Goal: Transaction & Acquisition: Purchase product/service

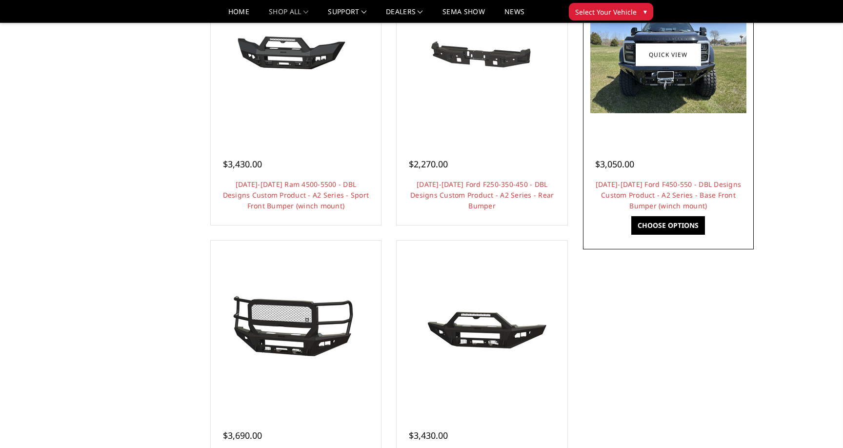
scroll to position [771, 0]
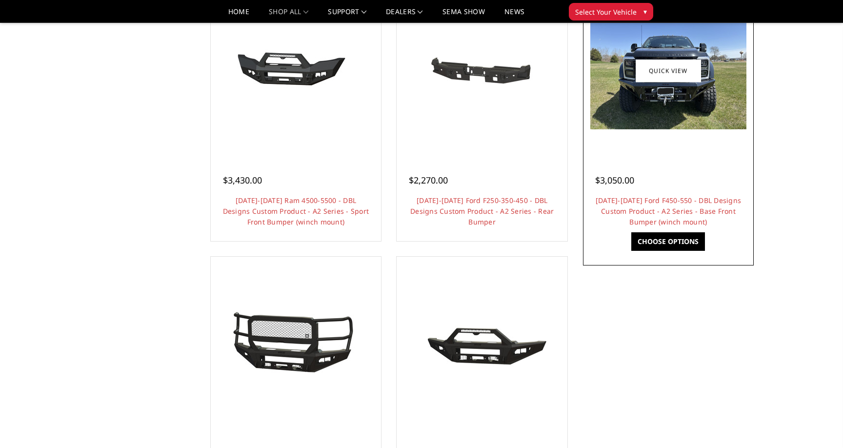
click at [709, 119] on img at bounding box center [668, 70] width 156 height 117
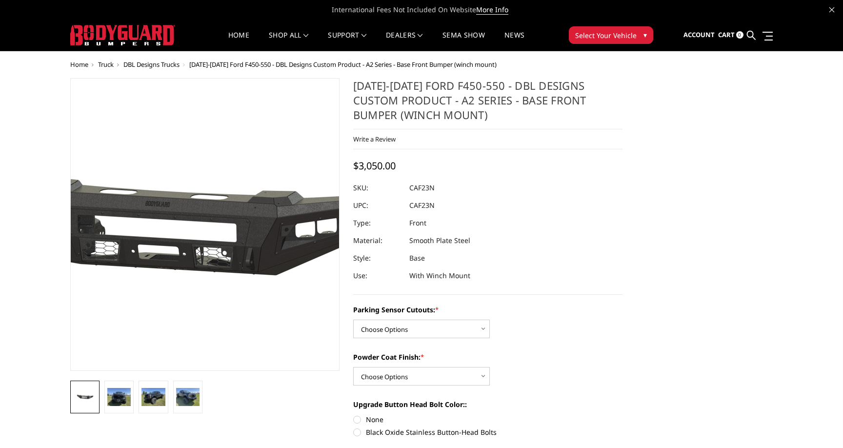
click at [223, 125] on img at bounding box center [181, 226] width 624 height 297
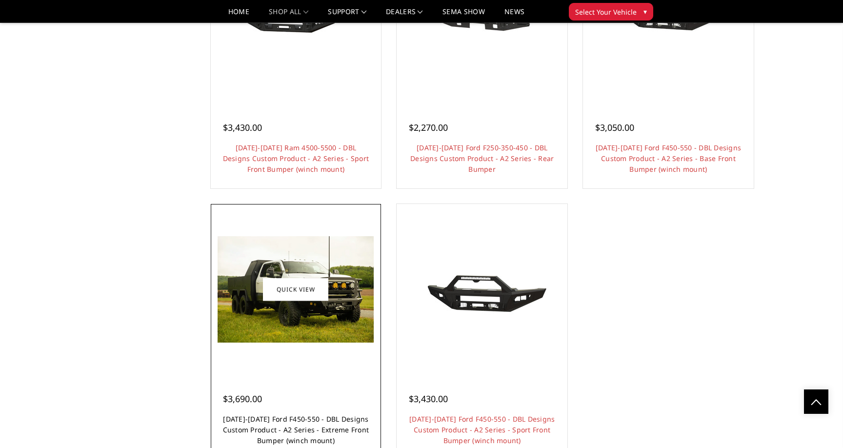
scroll to position [719, 0]
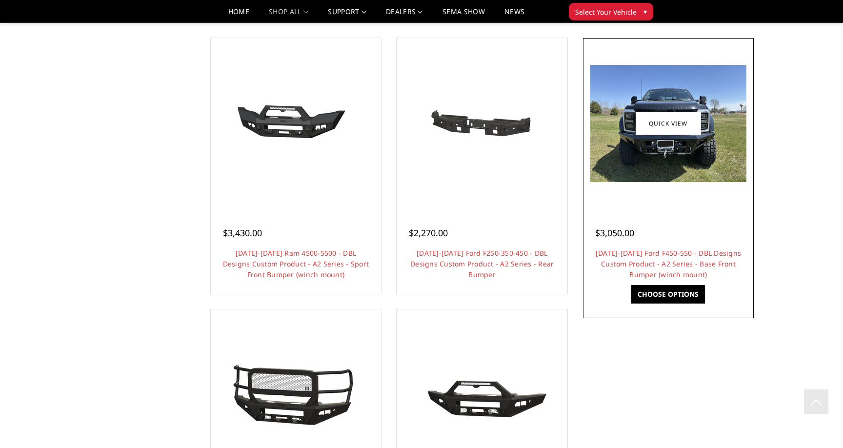
click at [659, 141] on img at bounding box center [668, 123] width 156 height 117
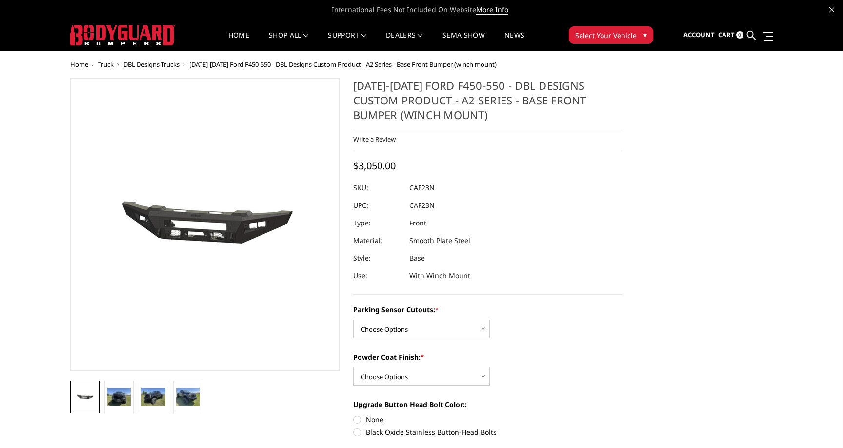
click at [294, 246] on img at bounding box center [383, 227] width 624 height 297
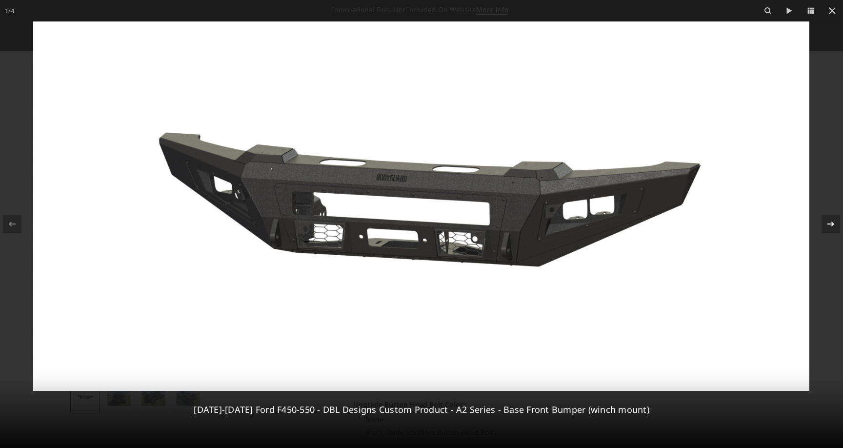
click at [829, 217] on div at bounding box center [830, 224] width 19 height 19
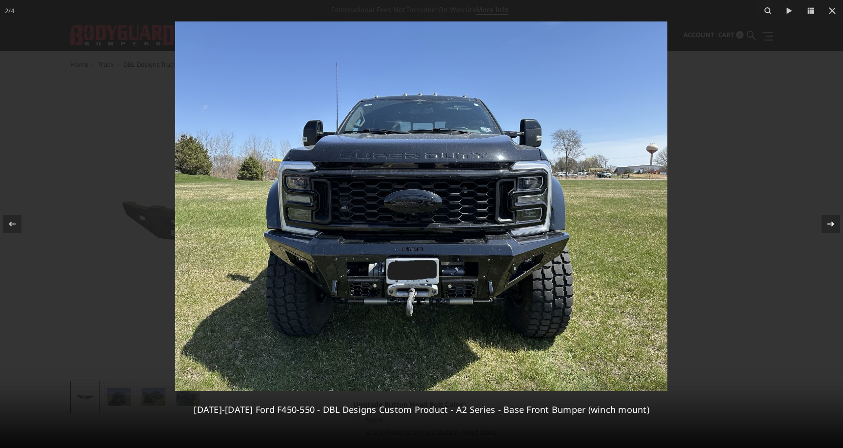
click at [829, 217] on div at bounding box center [830, 224] width 19 height 19
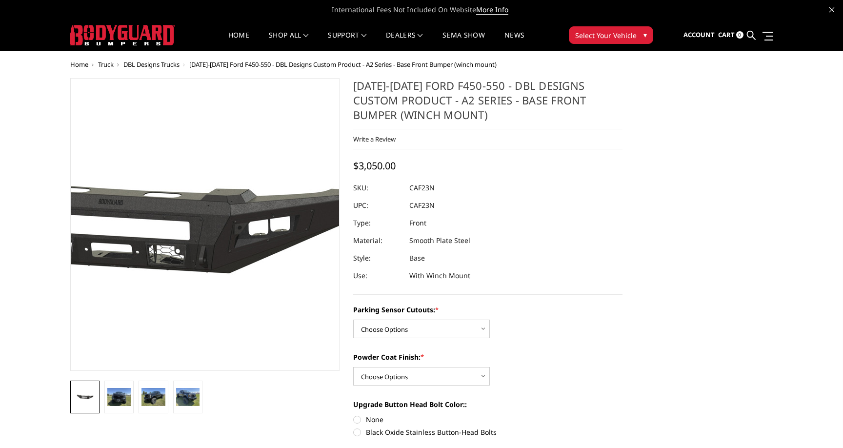
click at [259, 230] on img at bounding box center [134, 224] width 624 height 297
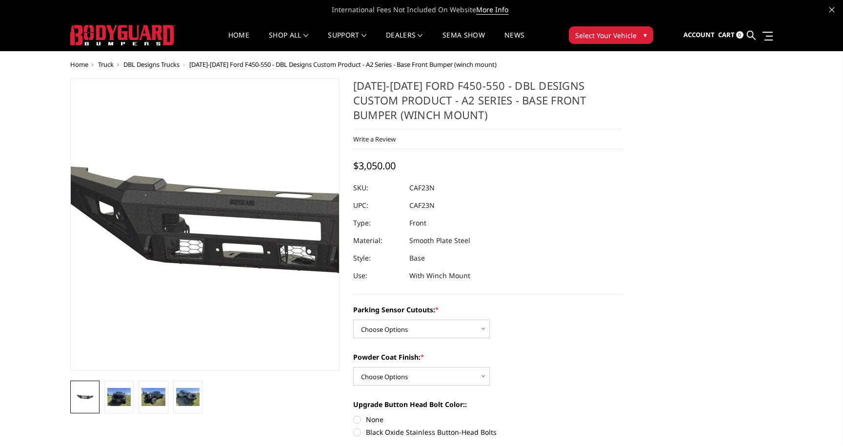
click at [159, 215] on img at bounding box center [266, 225] width 624 height 297
